Goal: Check status: Check status

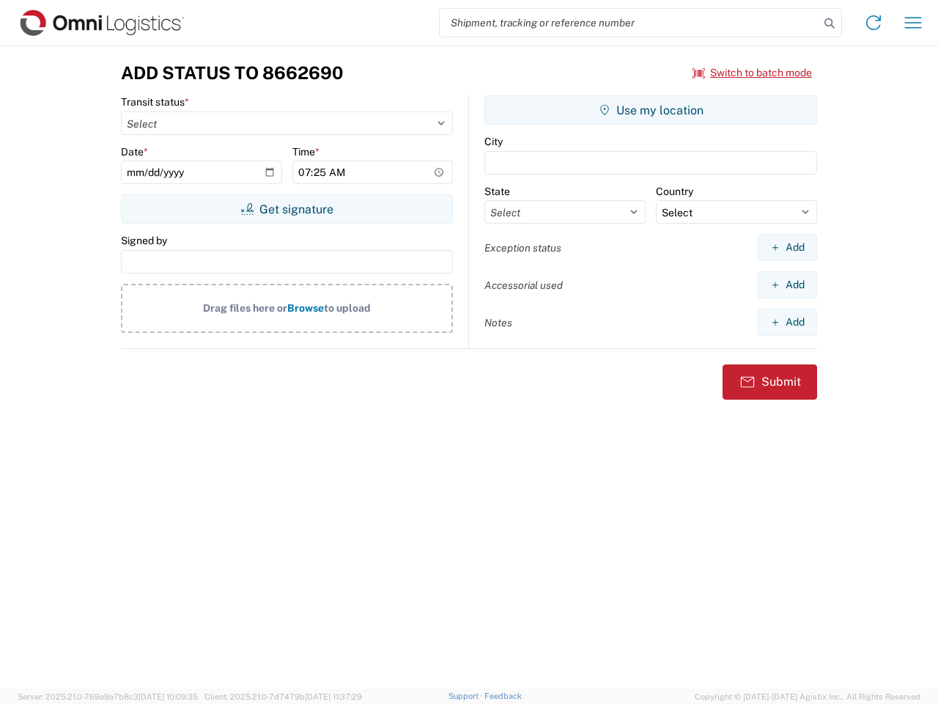
click at [630, 23] on input "search" at bounding box center [630, 23] width 380 height 28
click at [830, 23] on icon at bounding box center [829, 23] width 21 height 21
click at [874, 23] on icon at bounding box center [873, 22] width 23 height 23
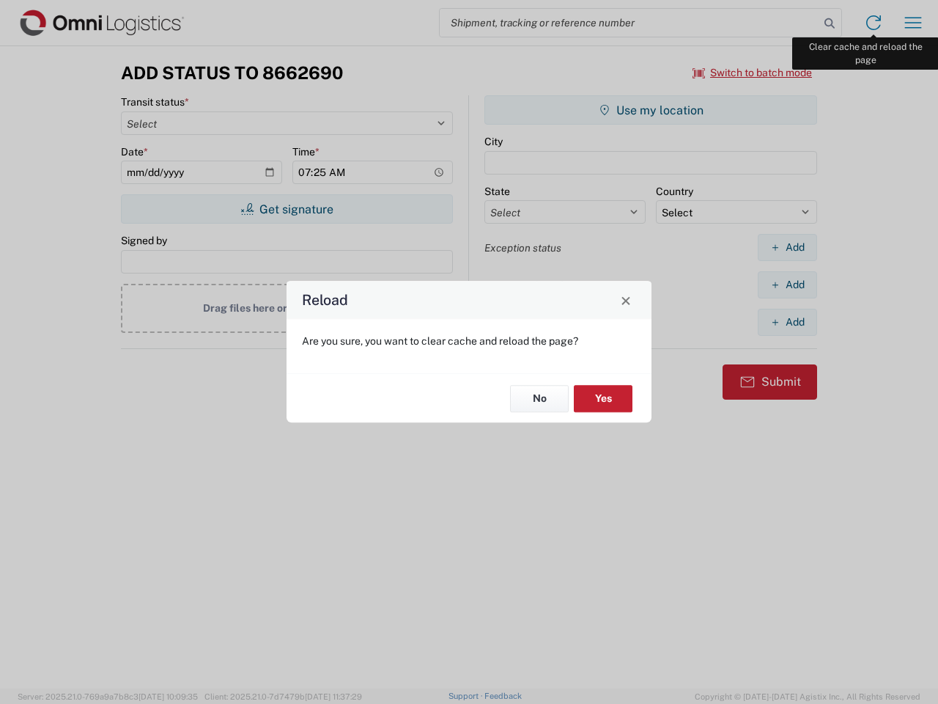
click at [913, 23] on div "Reload Are you sure, you want to clear cache and reload the page? No Yes" at bounding box center [469, 352] width 938 height 704
click at [753, 73] on div "Reload Are you sure, you want to clear cache and reload the page? No Yes" at bounding box center [469, 352] width 938 height 704
click at [287, 209] on div "Reload Are you sure, you want to clear cache and reload the page? No Yes" at bounding box center [469, 352] width 938 height 704
click at [651, 110] on div "Reload Are you sure, you want to clear cache and reload the page? No Yes" at bounding box center [469, 352] width 938 height 704
click at [787, 247] on div "Reload Are you sure, you want to clear cache and reload the page? No Yes" at bounding box center [469, 352] width 938 height 704
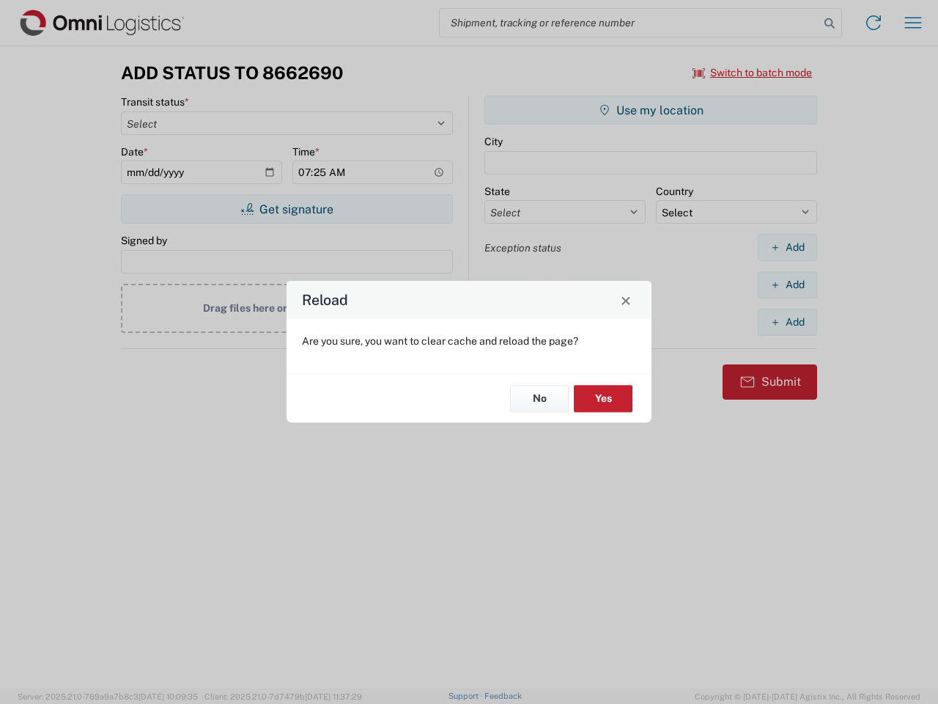
click at [787, 284] on div "Reload Are you sure, you want to clear cache and reload the page? No Yes" at bounding box center [469, 352] width 938 height 704
click at [787, 322] on div "Reload Are you sure, you want to clear cache and reload the page? No Yes" at bounding box center [469, 352] width 938 height 704
